Goal: Task Accomplishment & Management: Use online tool/utility

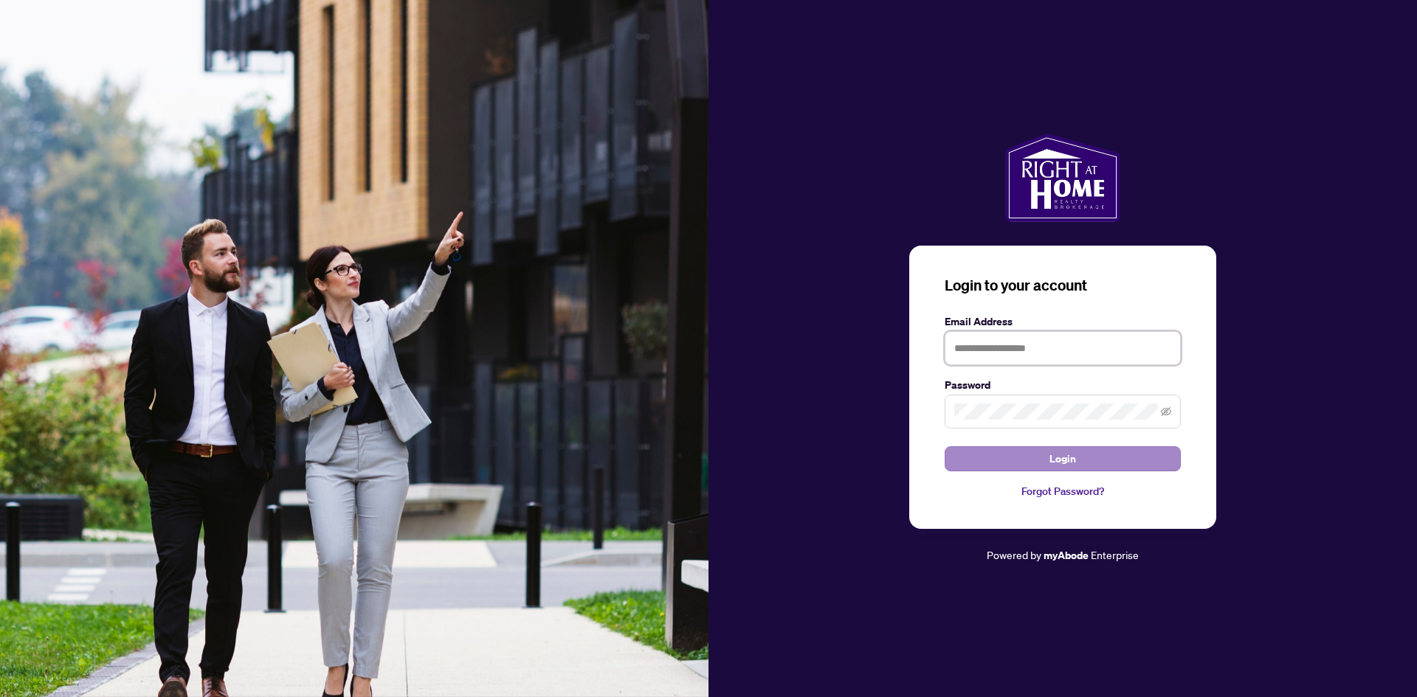
type input "**********"
click at [1032, 466] on button "Login" at bounding box center [1063, 458] width 236 height 25
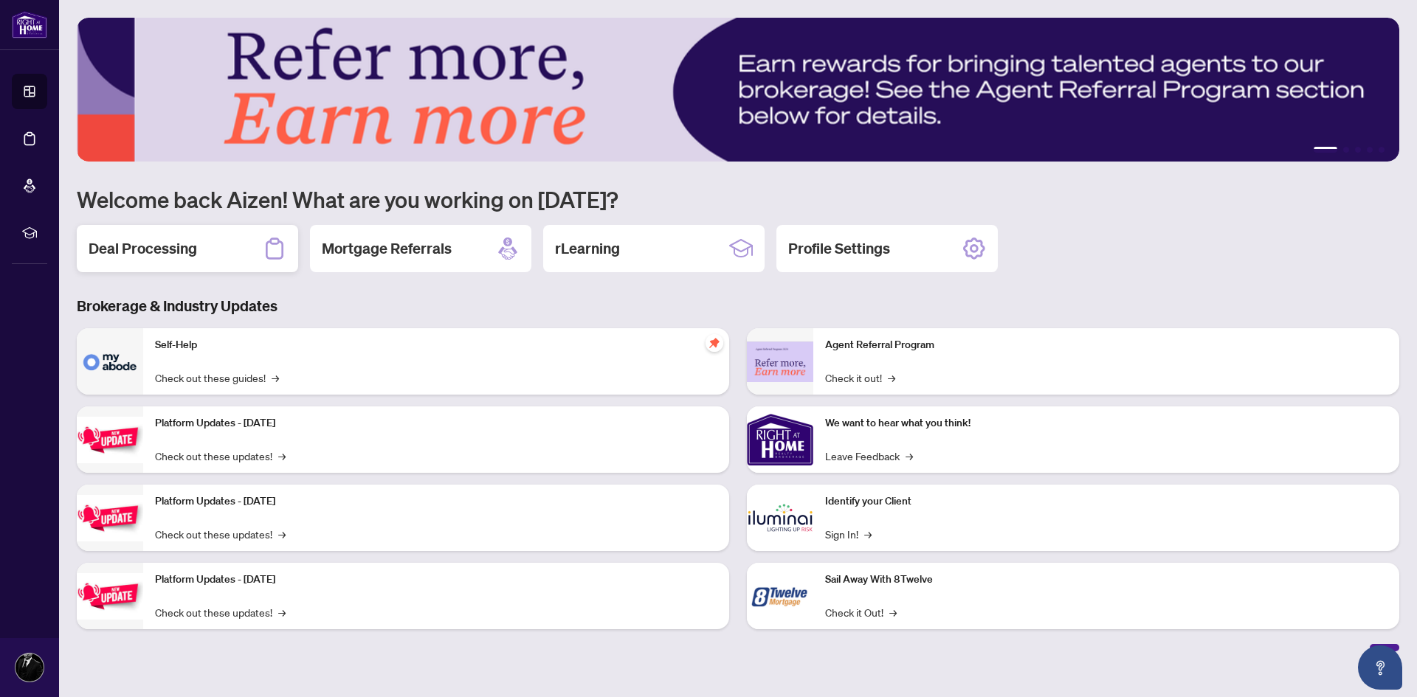
click at [207, 256] on div "Deal Processing" at bounding box center [187, 248] width 221 height 47
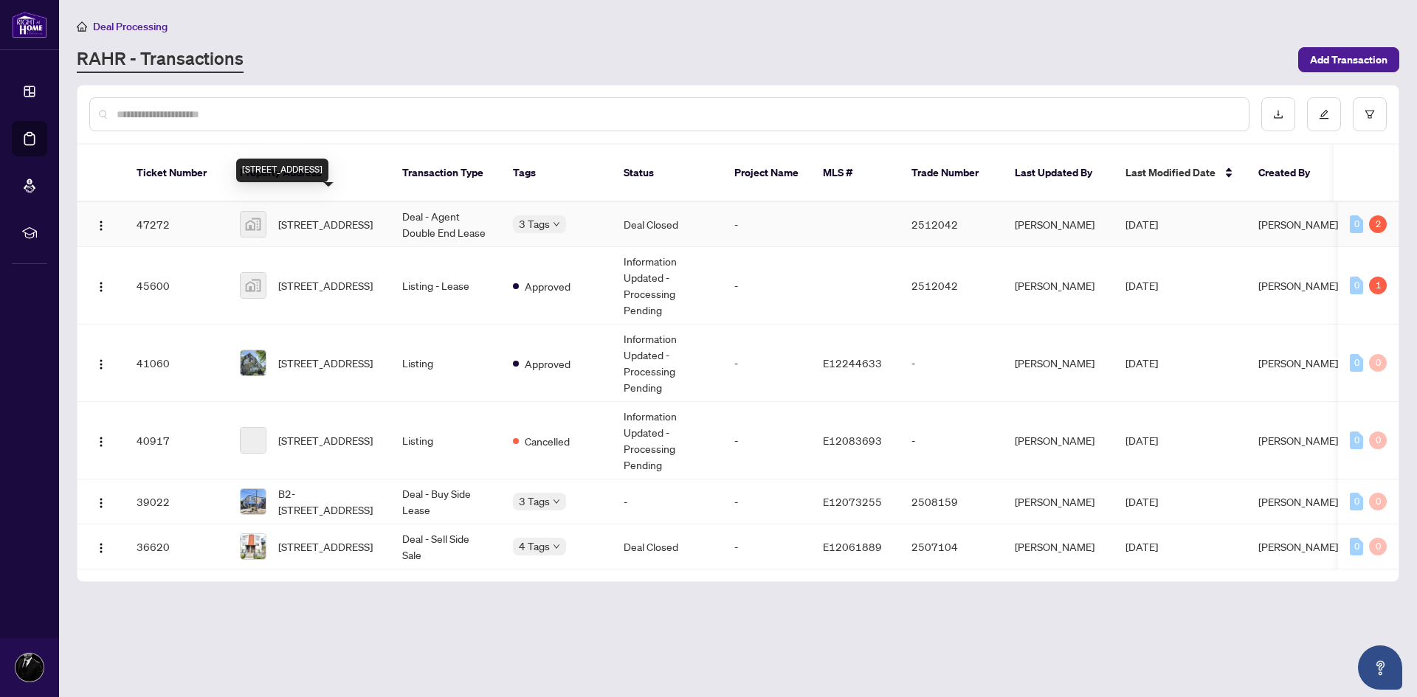
click at [337, 220] on span "[STREET_ADDRESS]" at bounding box center [325, 224] width 94 height 16
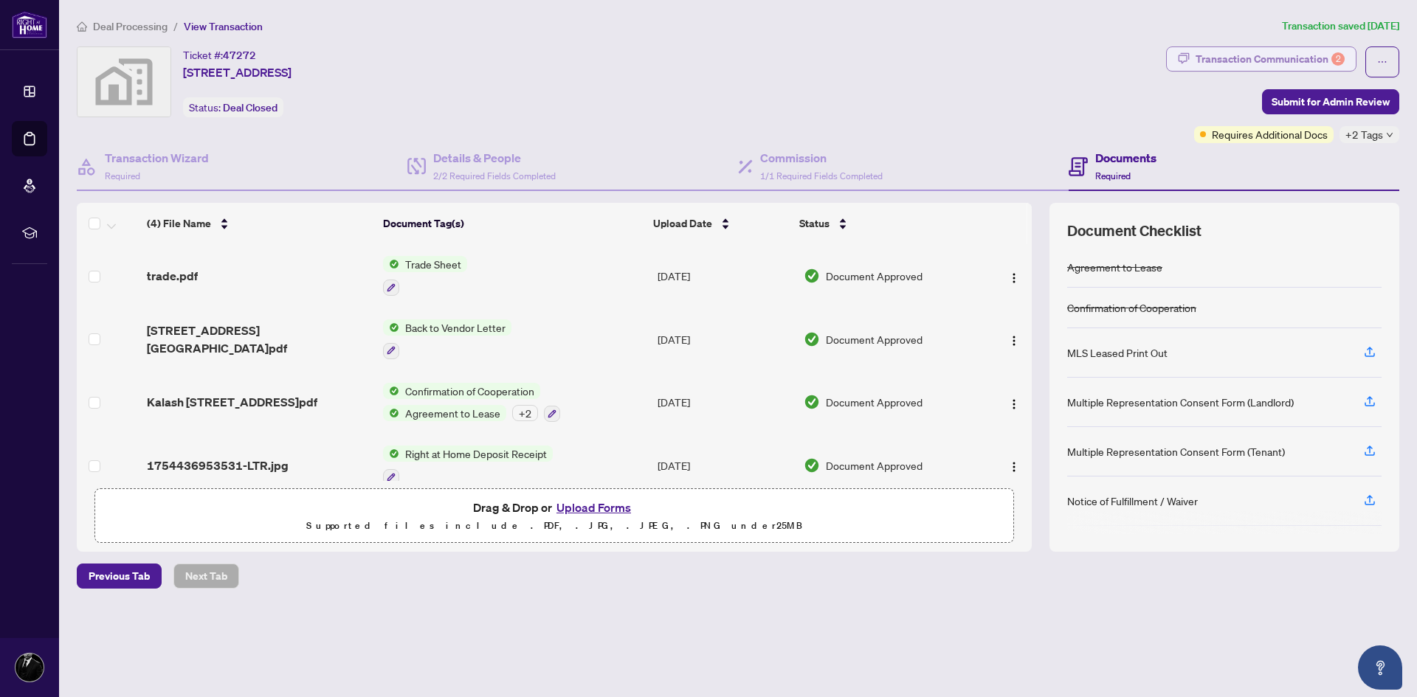
click at [1320, 56] on div "Transaction Communication 2" at bounding box center [1270, 59] width 149 height 24
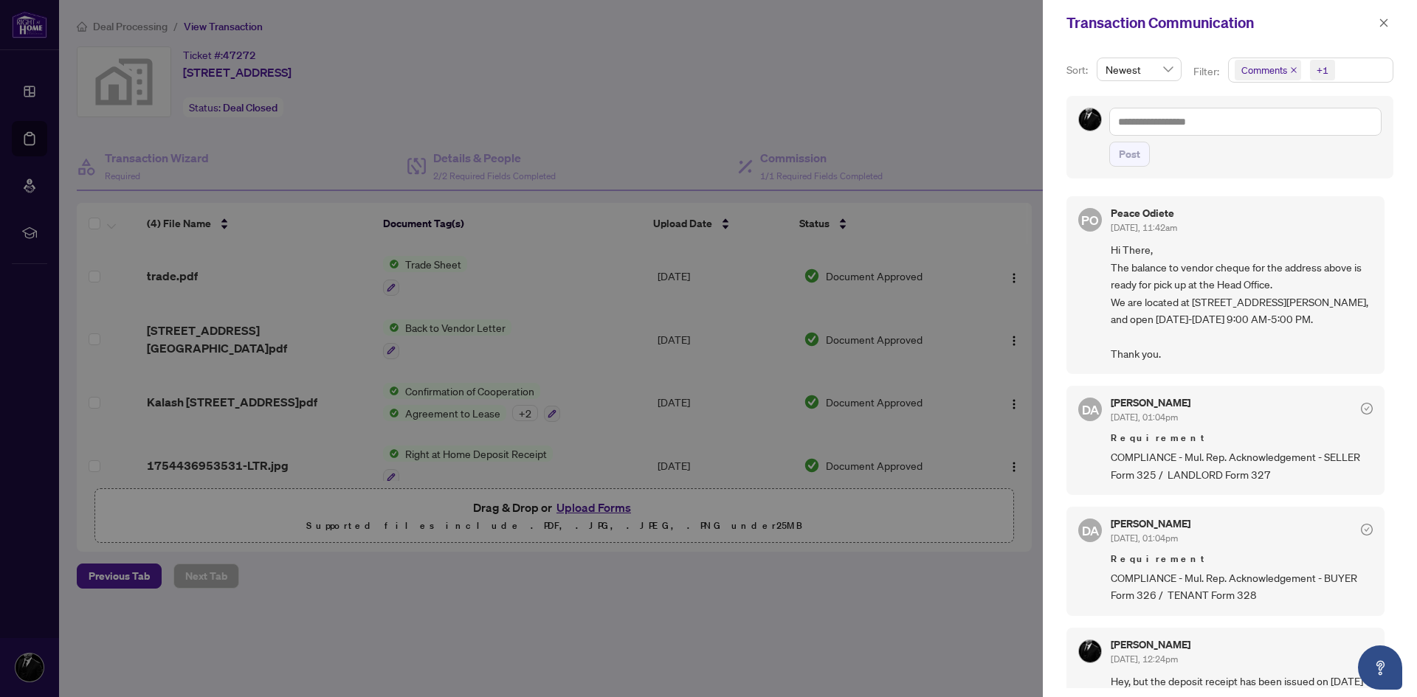
click at [870, 97] on div at bounding box center [708, 348] width 1417 height 697
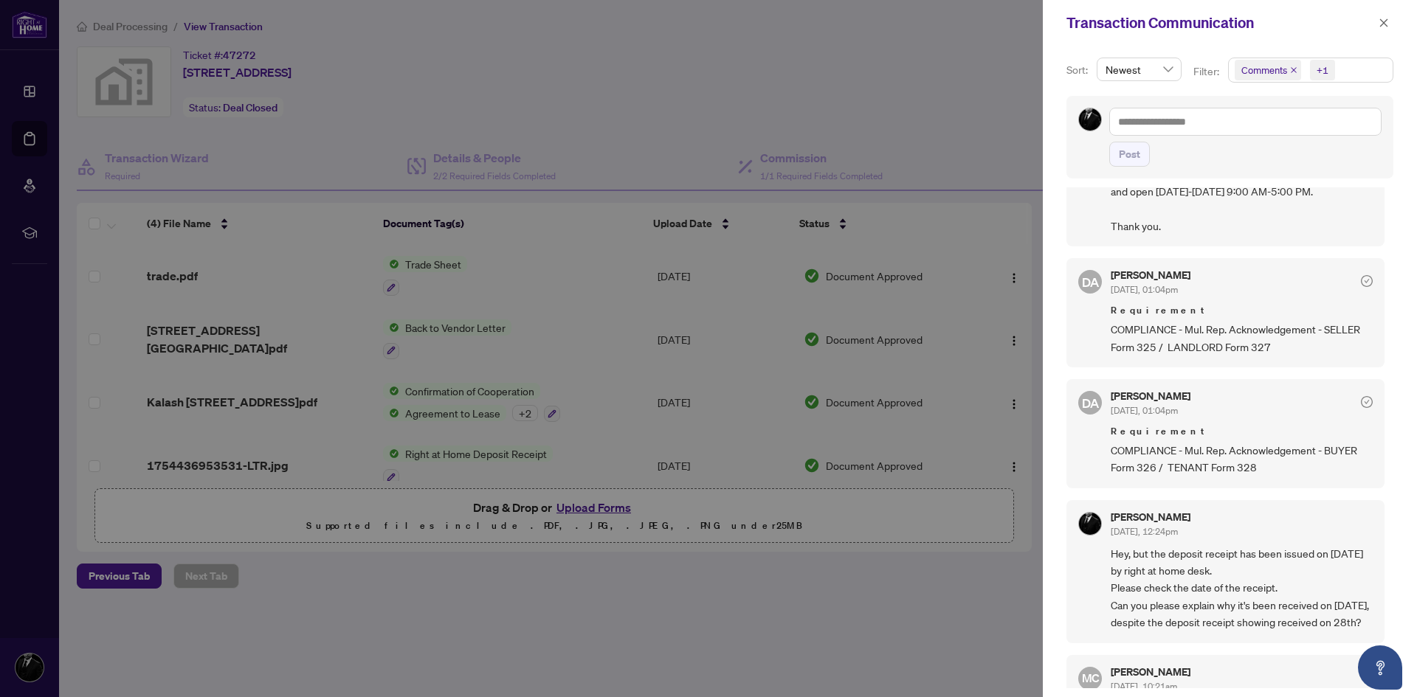
scroll to position [148, 0]
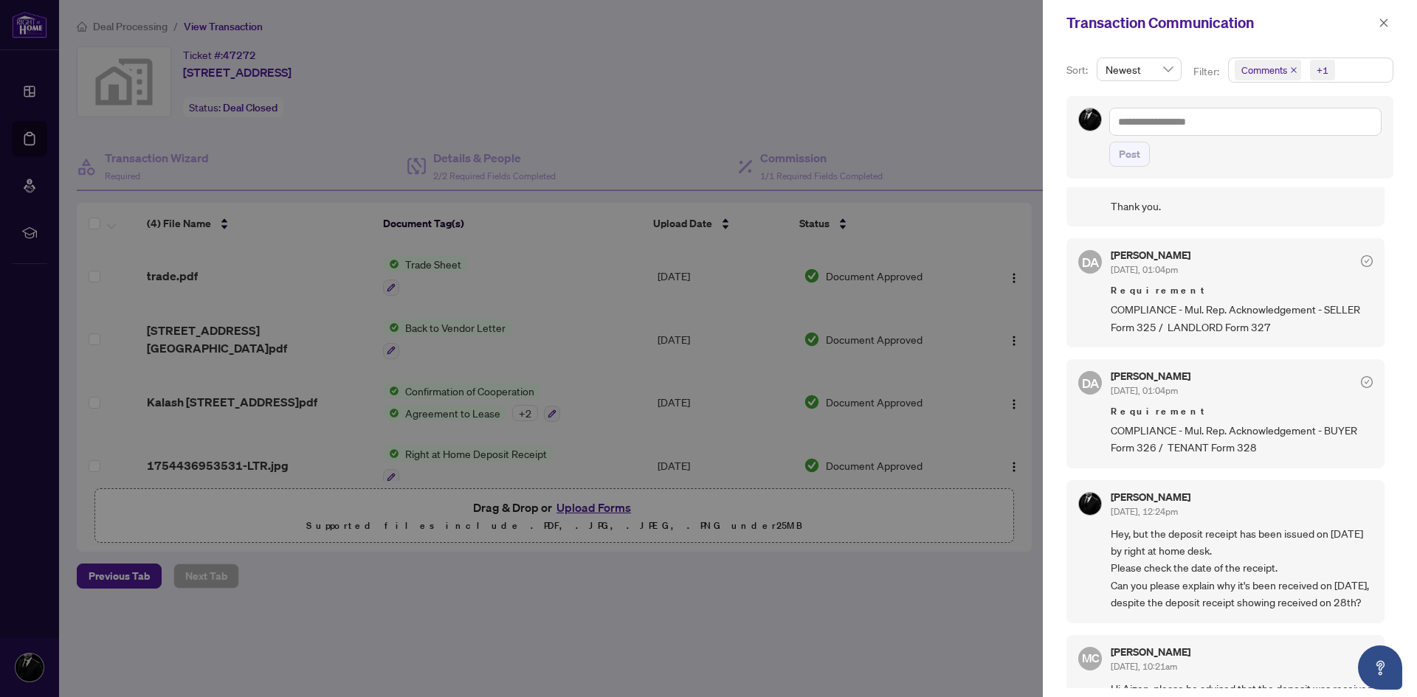
click at [765, 89] on div at bounding box center [708, 348] width 1417 height 697
